Goal: Transaction & Acquisition: Purchase product/service

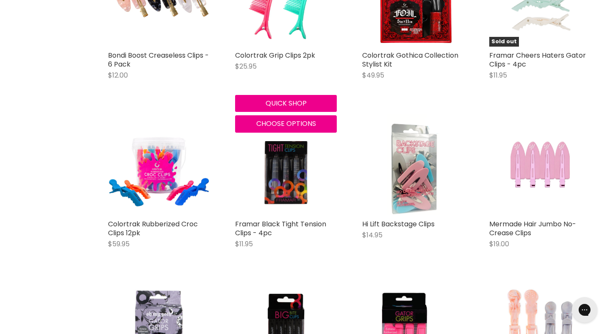
scroll to position [907, 0]
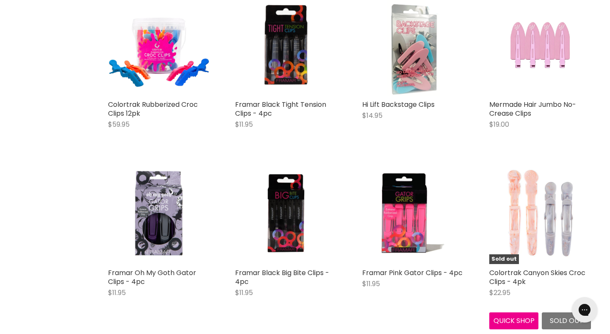
click at [553, 225] on img "Main content" at bounding box center [541, 213] width 102 height 102
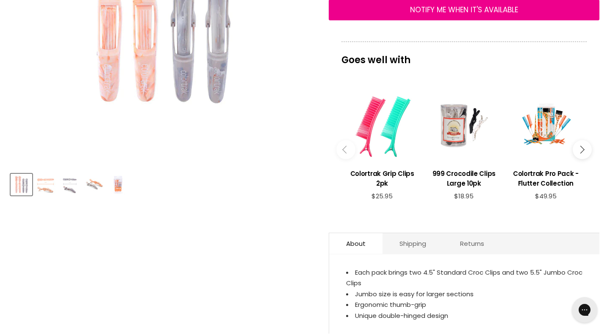
click at [51, 189] on img "Product thumbnails" at bounding box center [46, 185] width 20 height 20
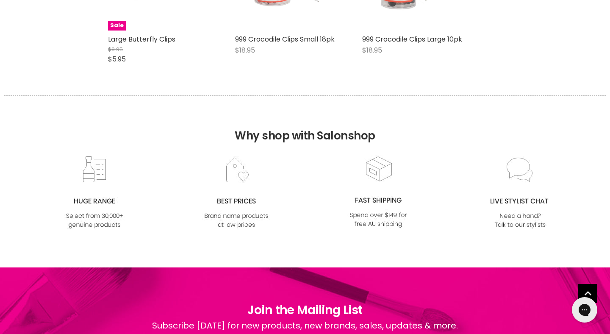
scroll to position [2011, 0]
